Goal: Navigation & Orientation: Find specific page/section

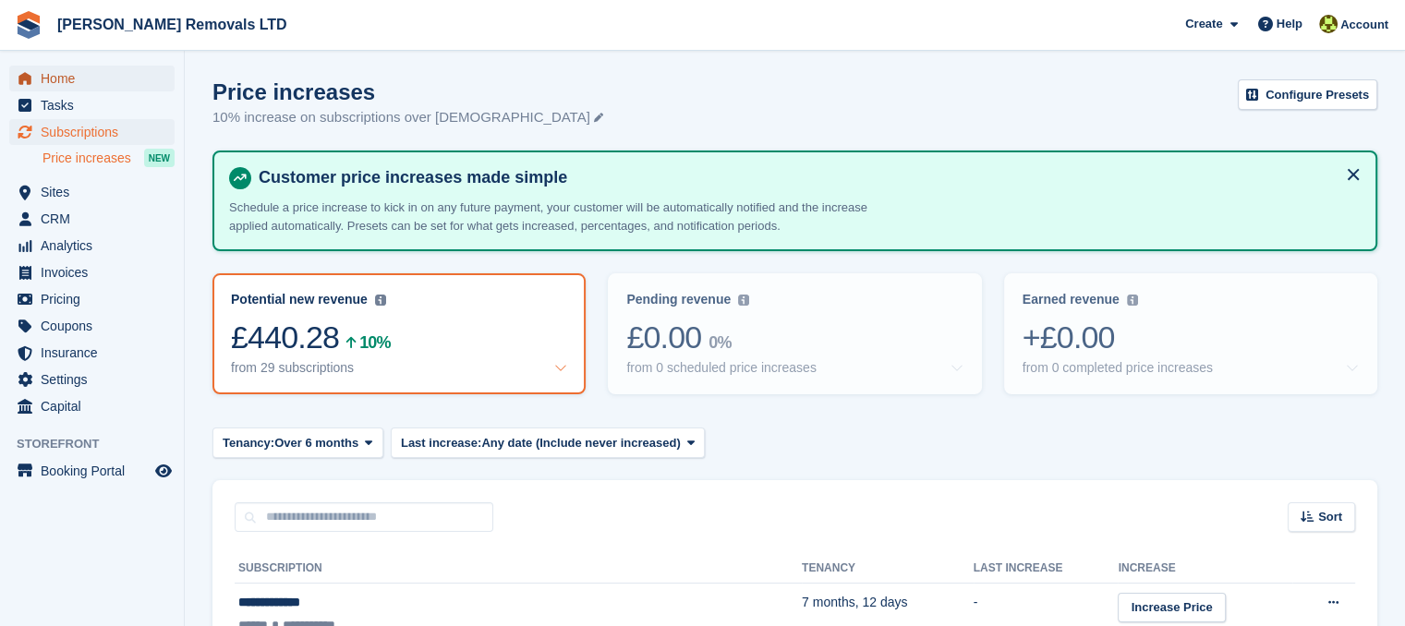
click at [55, 75] on span "Home" at bounding box center [96, 79] width 111 height 26
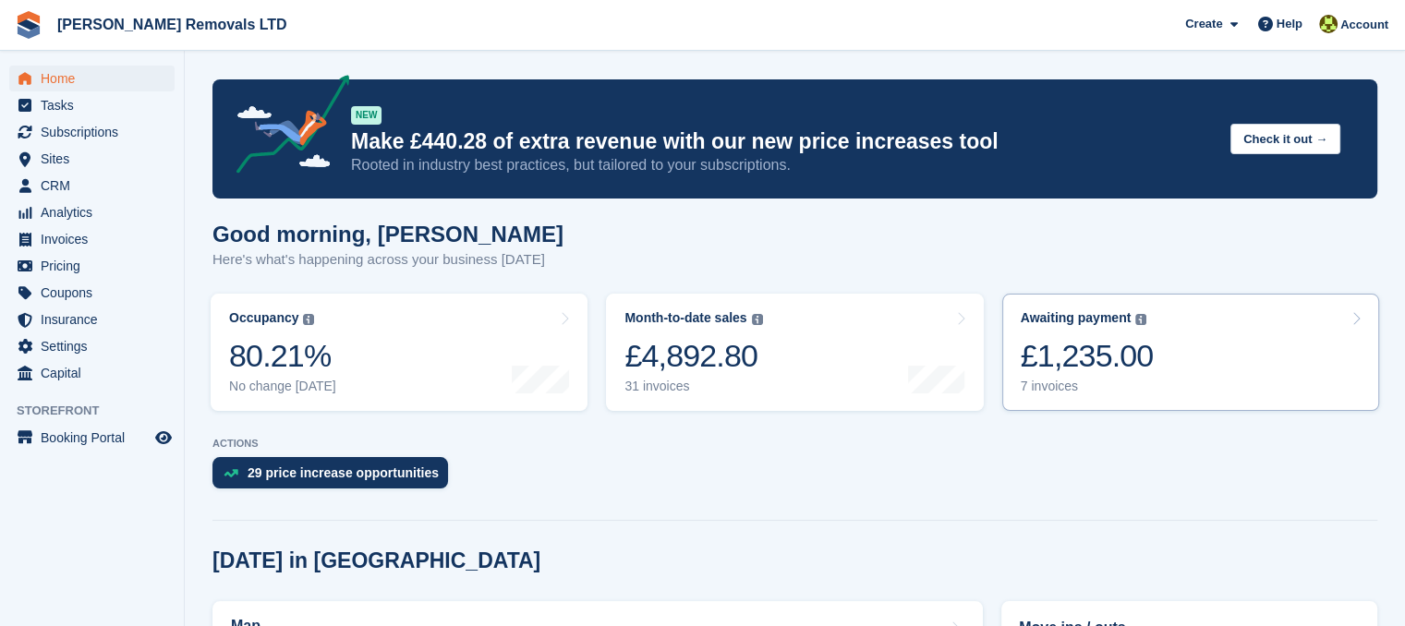
drag, startPoint x: 1040, startPoint y: 390, endPoint x: 1023, endPoint y: 381, distance: 19.0
click at [1039, 389] on div "7 invoices" at bounding box center [1087, 387] width 133 height 16
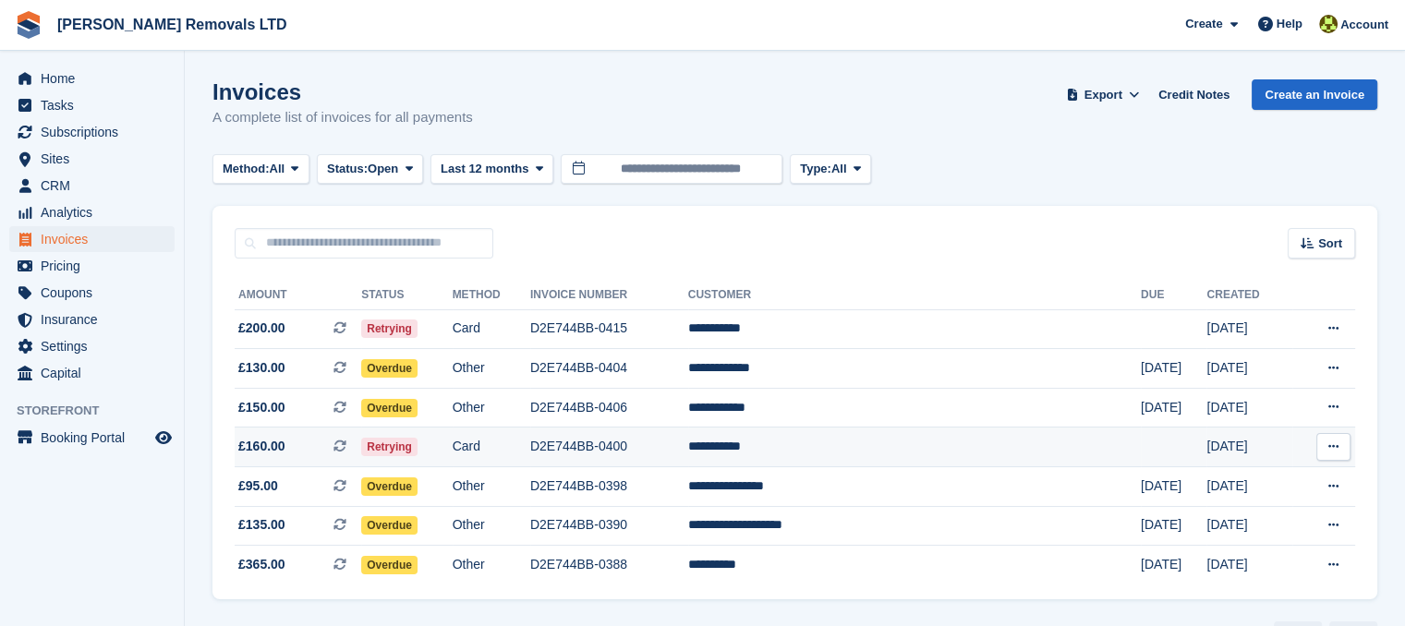
scroll to position [52, 0]
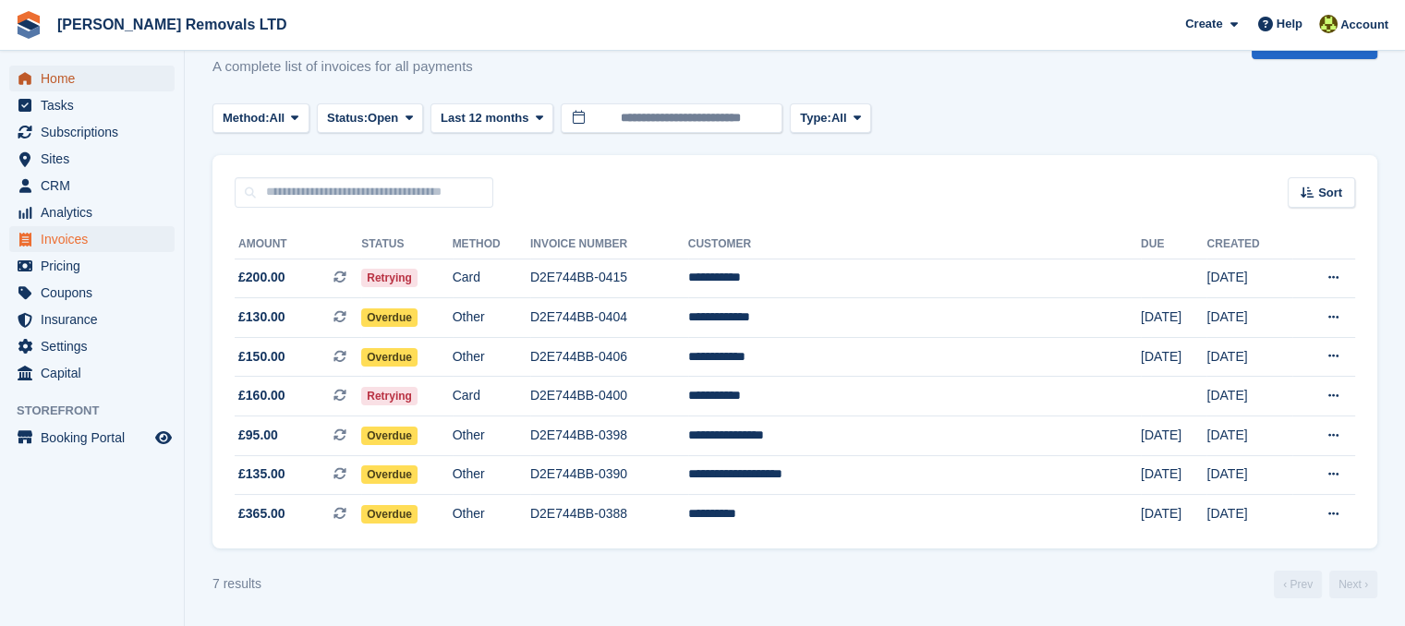
click at [138, 67] on span "Home" at bounding box center [96, 79] width 111 height 26
